Goal: Transaction & Acquisition: Book appointment/travel/reservation

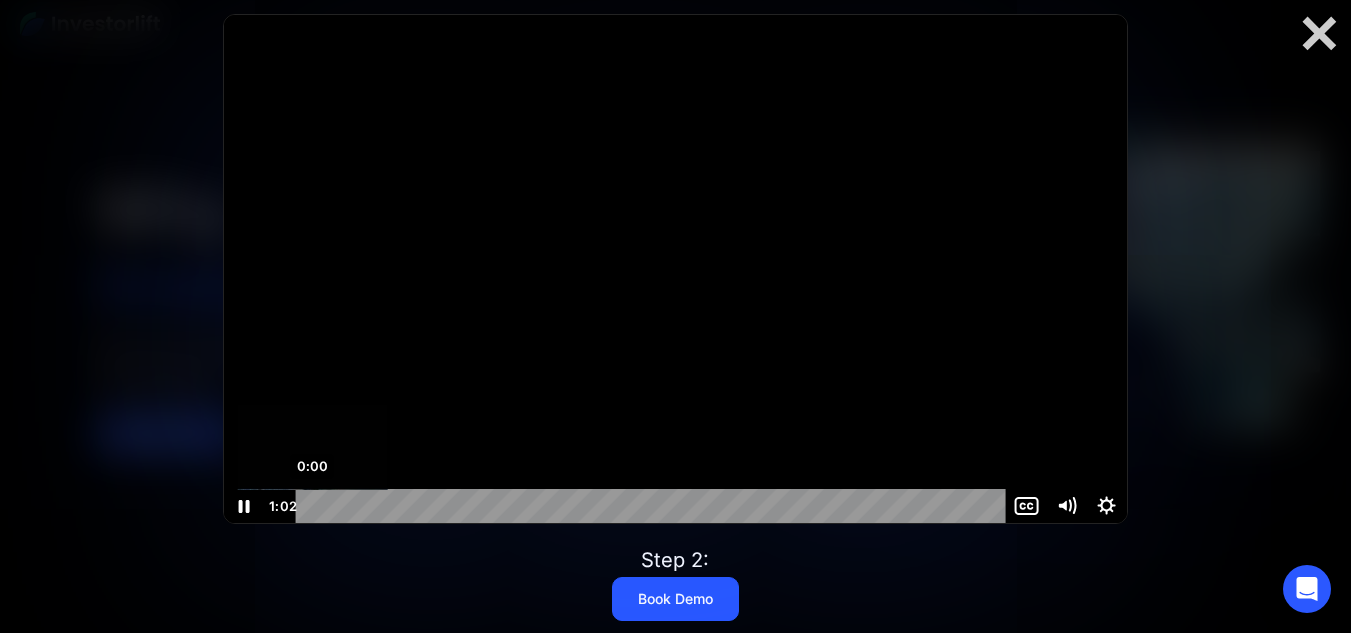
click at [313, 506] on div "0:00" at bounding box center [654, 506] width 686 height 34
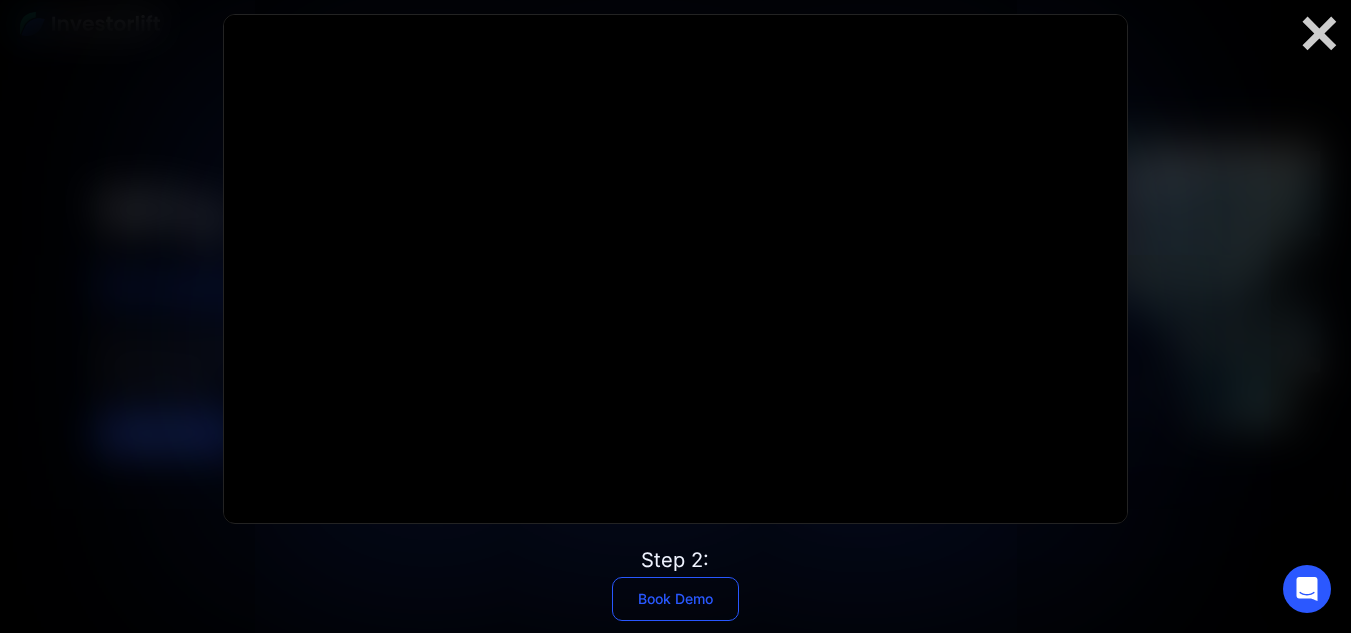
click at [668, 601] on link "Book Demo" at bounding box center [675, 599] width 127 height 44
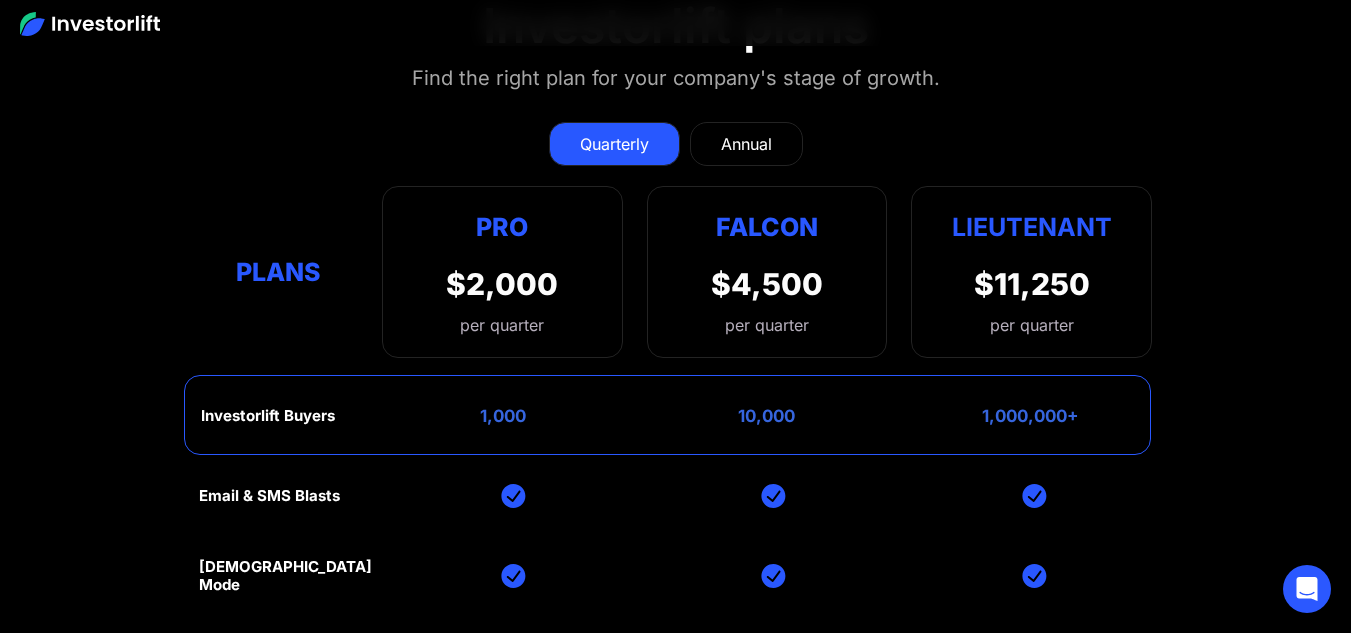
scroll to position [7713, 0]
